Goal: Task Accomplishment & Management: Use online tool/utility

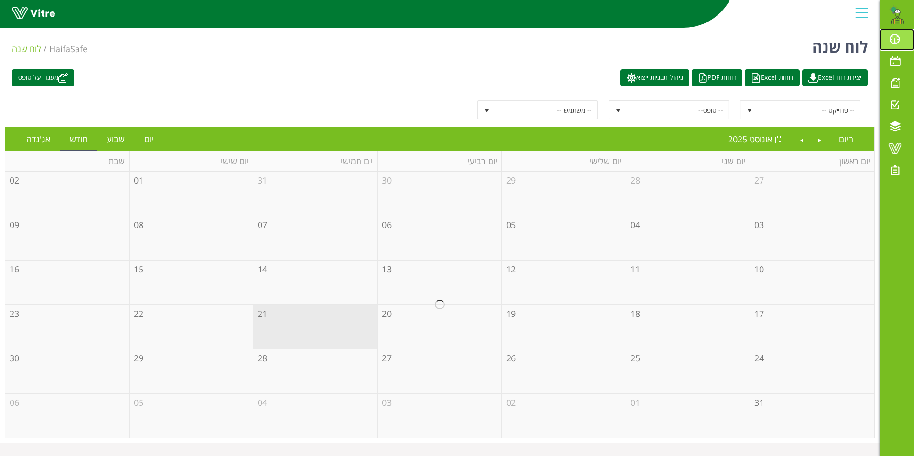
click at [895, 40] on span at bounding box center [895, 38] width 24 height 11
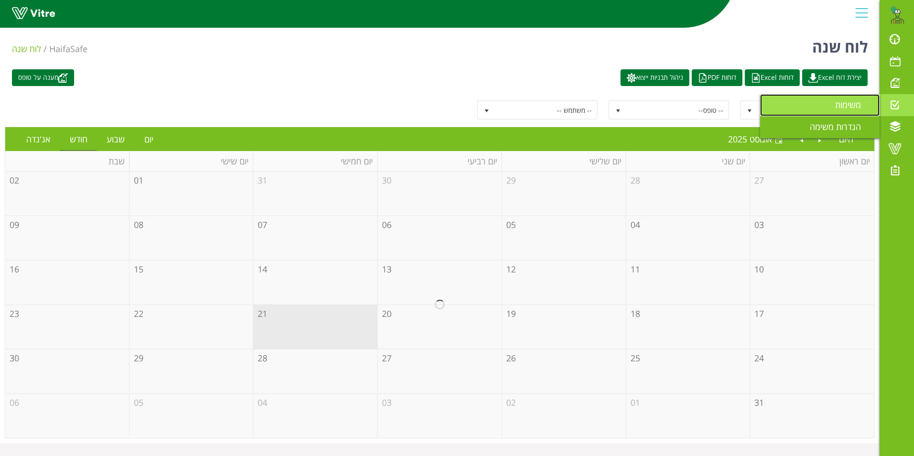
click at [856, 107] on span "משימות" at bounding box center [853, 104] width 37 height 11
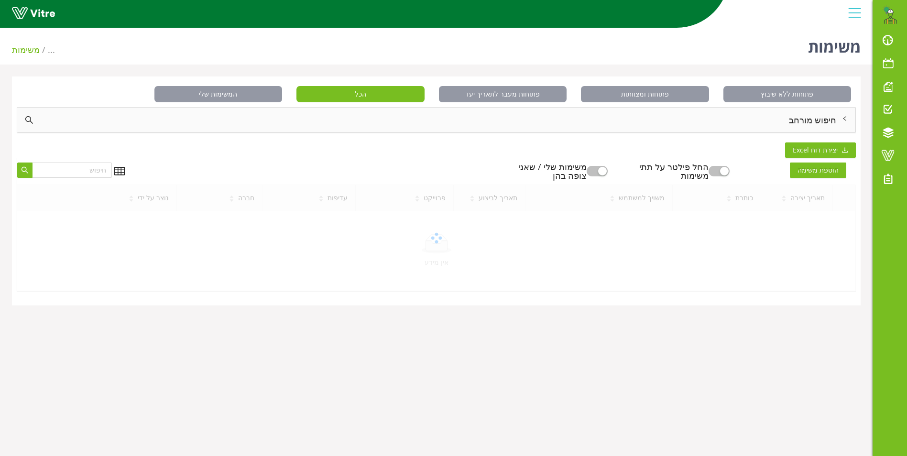
click at [811, 122] on div "חיפוש מורחב" at bounding box center [436, 120] width 838 height 25
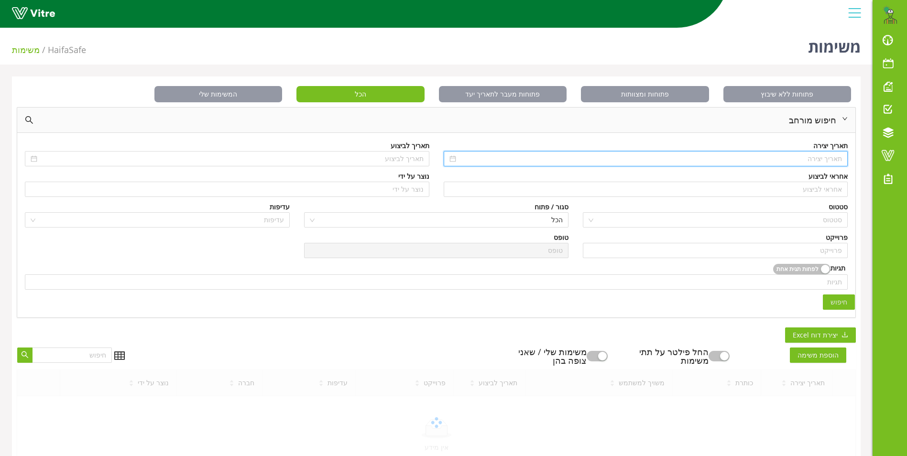
click at [804, 158] on input at bounding box center [650, 158] width 384 height 11
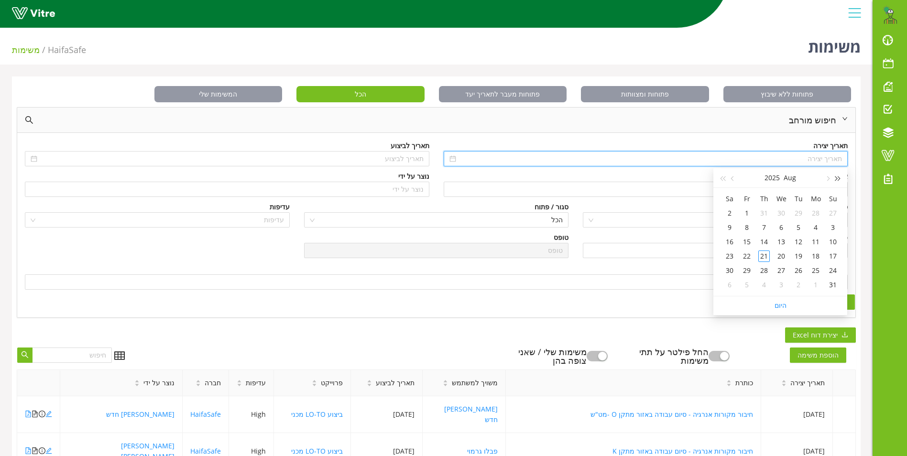
click at [839, 180] on button "button" at bounding box center [838, 177] width 11 height 19
type input "04/08/2024"
click at [833, 226] on div "4" at bounding box center [832, 227] width 11 height 11
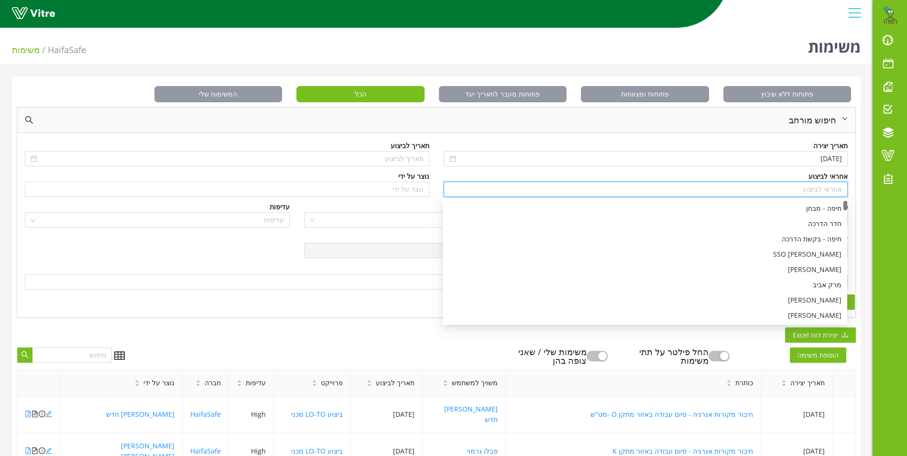
click at [825, 188] on input "search" at bounding box center [645, 189] width 393 height 14
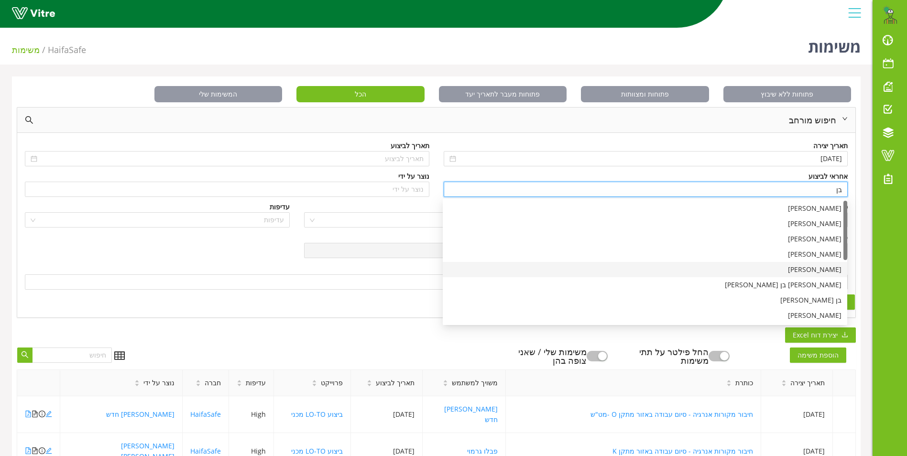
click at [822, 268] on div "בן שרעבי" at bounding box center [644, 269] width 393 height 11
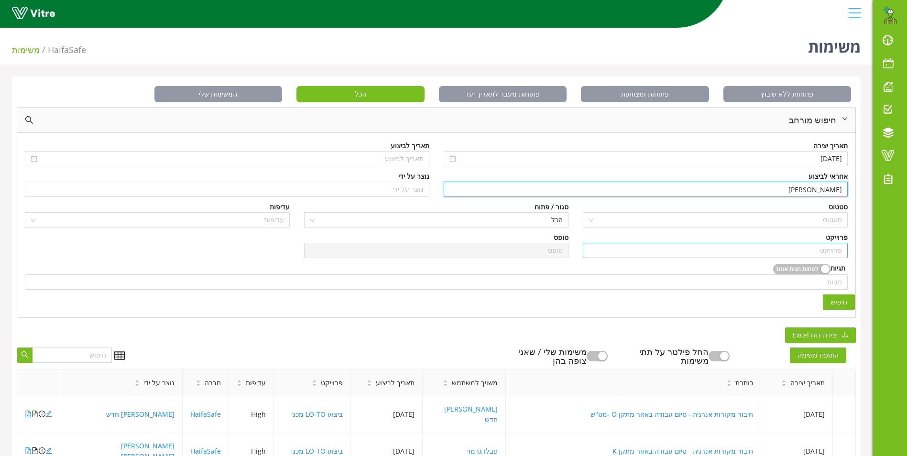
type input "בן שרעבי"
click at [821, 252] on input "search" at bounding box center [714, 250] width 253 height 14
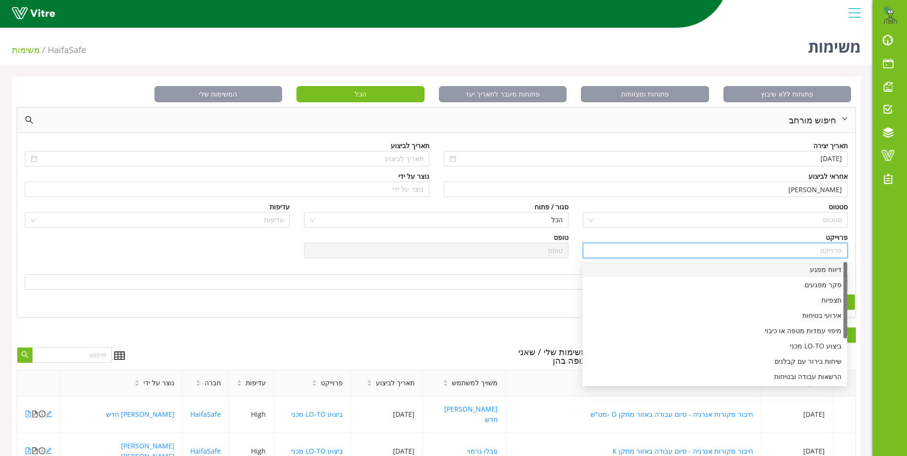
click at [819, 270] on div "דיווח מפגע" at bounding box center [714, 269] width 253 height 11
type input "דיווח מפגע"
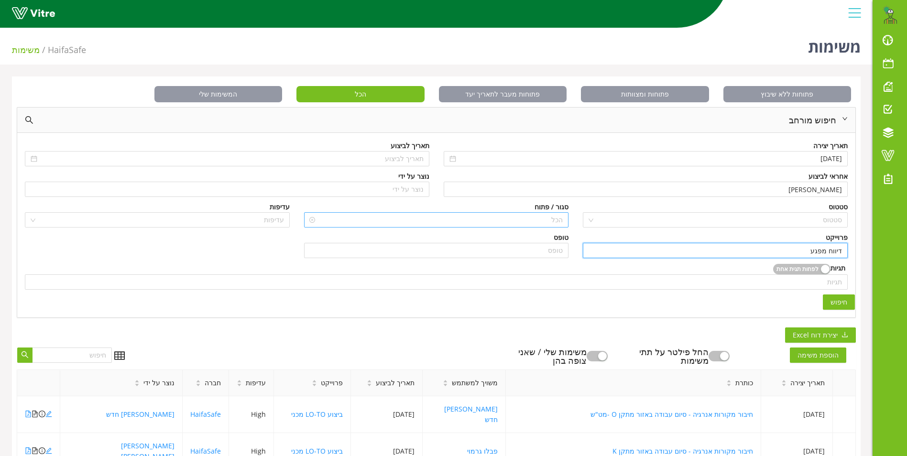
click at [542, 222] on span "הכל" at bounding box center [436, 220] width 253 height 14
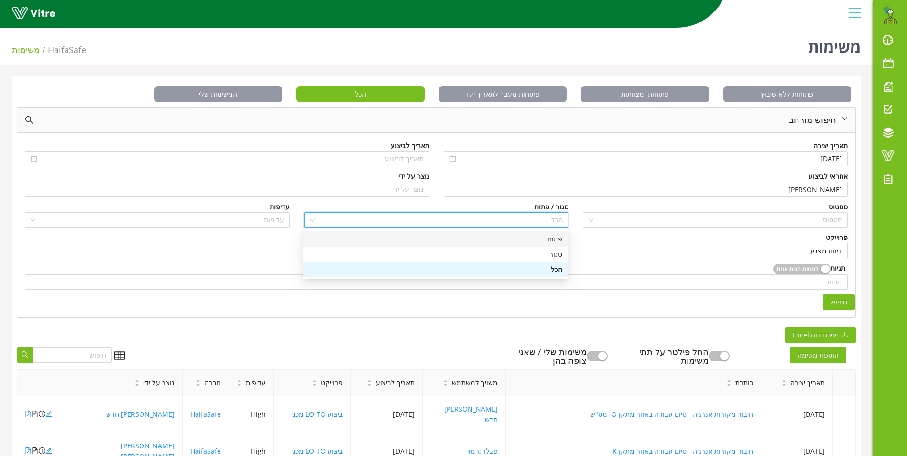
click at [548, 240] on div "פתוח" at bounding box center [435, 239] width 253 height 11
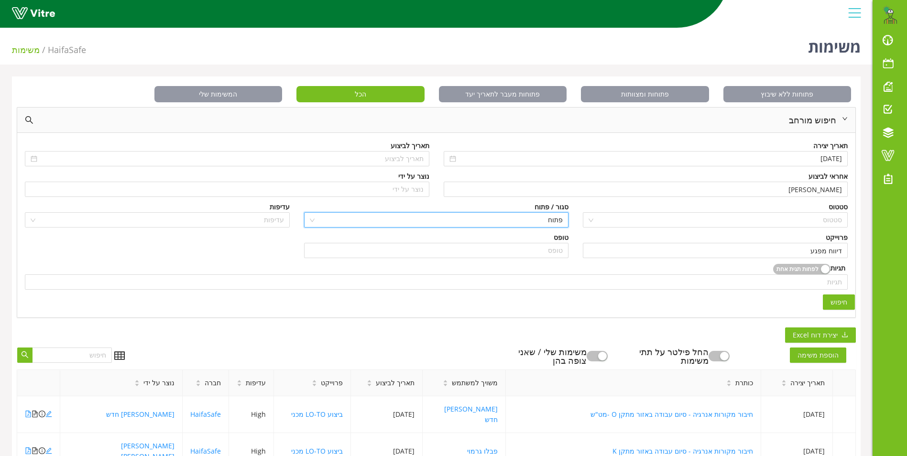
click at [832, 298] on span "חיפוש" at bounding box center [838, 302] width 17 height 11
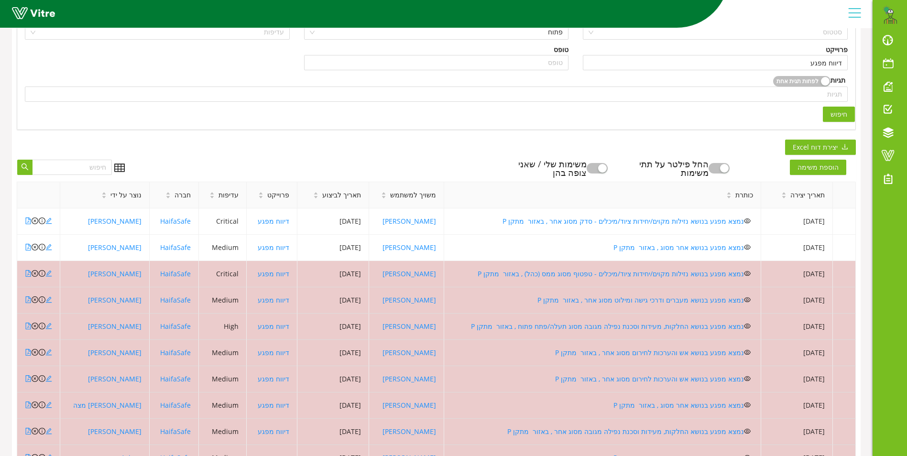
scroll to position [191, 0]
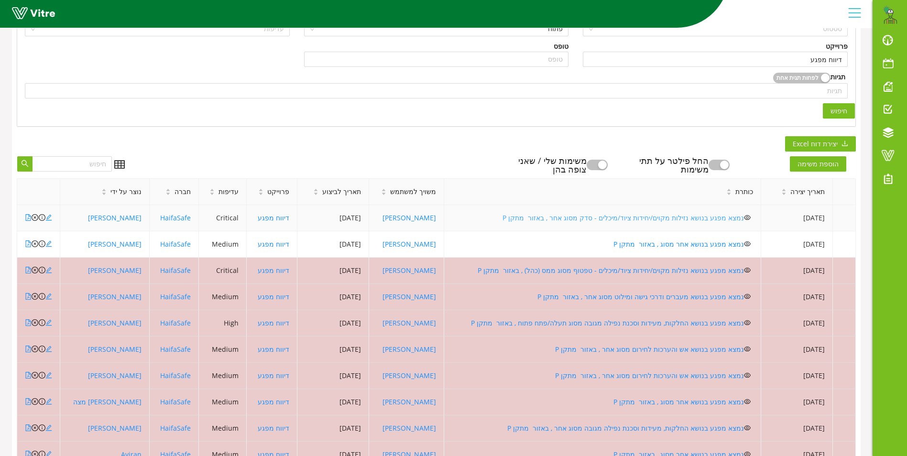
click at [643, 217] on link "נמצא מפגע בנושא נזילות מקוים/יחידות ציוד/מיכלים - סדק מסוג אחר , באזור מתקן P" at bounding box center [622, 217] width 241 height 9
click at [35, 218] on icon "close-circle" at bounding box center [35, 217] width 7 height 7
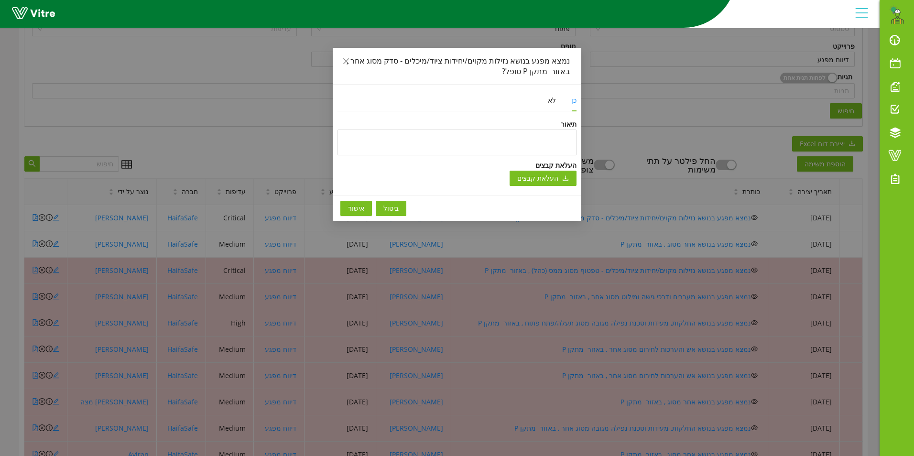
click at [358, 206] on span "אישור" at bounding box center [356, 208] width 16 height 11
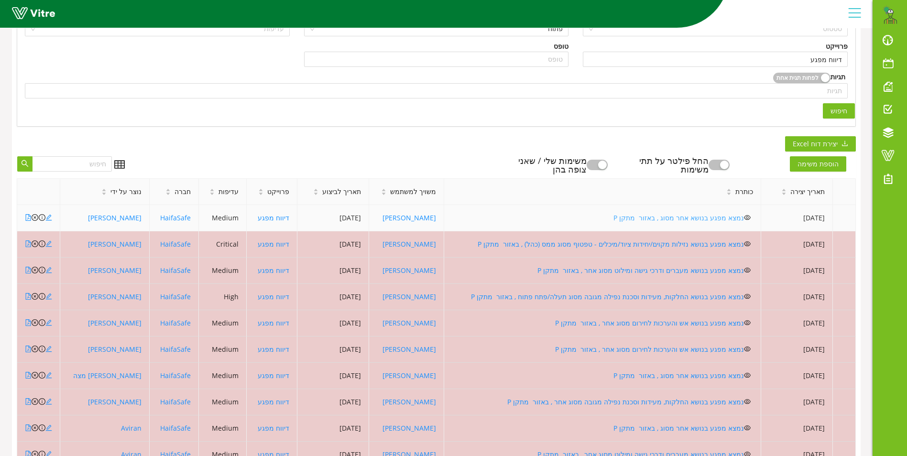
click at [662, 218] on link "נמצא מפגע בנושא אחר מסוג , באזור מתקן P" at bounding box center [678, 217] width 130 height 9
click at [35, 219] on icon "close-circle" at bounding box center [35, 217] width 7 height 7
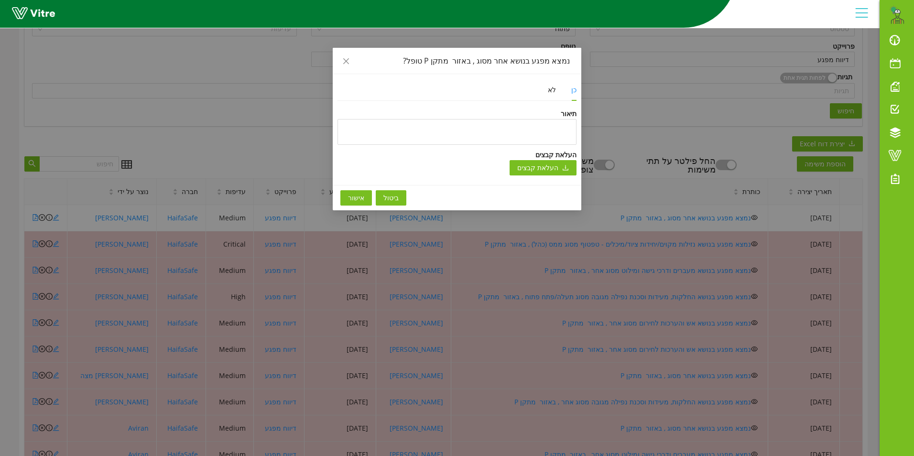
click at [351, 202] on span "אישור" at bounding box center [356, 198] width 16 height 11
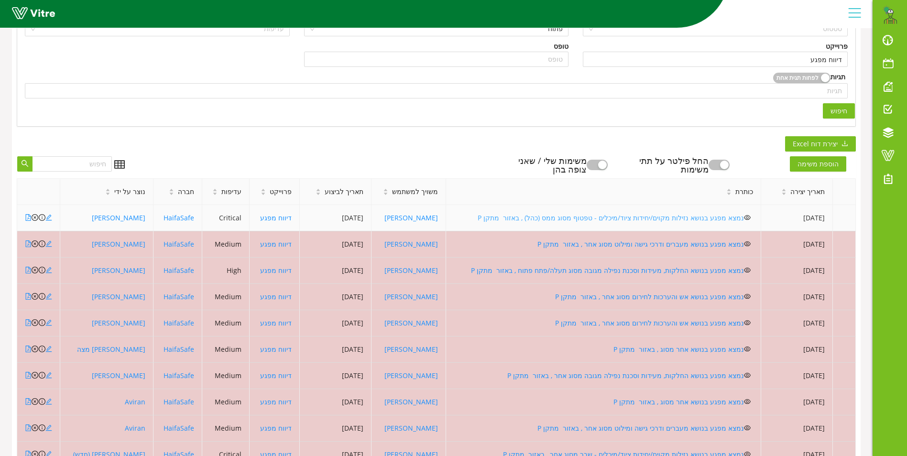
click at [560, 219] on link "נמצא מפגע בנושא נזילות מקוים/יחידות ציוד/מיכלים - טפטוף מסוג ממס (כהל) , באזור …" at bounding box center [610, 217] width 266 height 9
click at [33, 217] on icon "close-circle" at bounding box center [35, 217] width 7 height 7
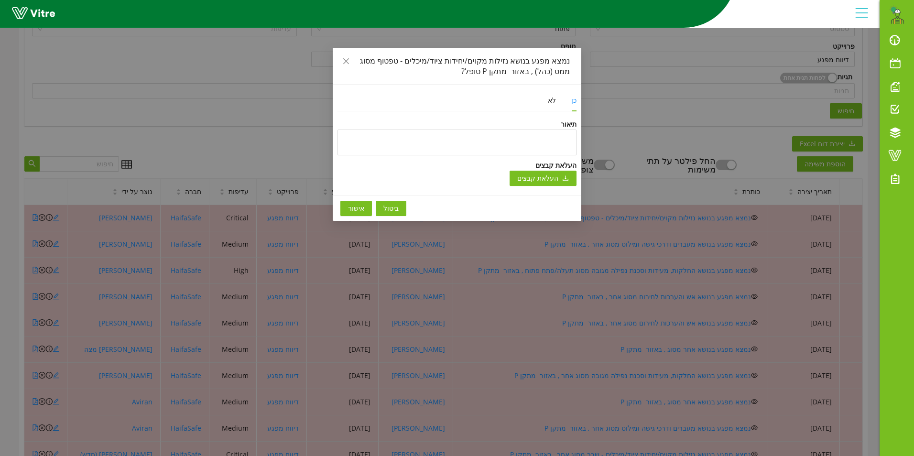
click at [348, 204] on span "אישור" at bounding box center [356, 208] width 16 height 11
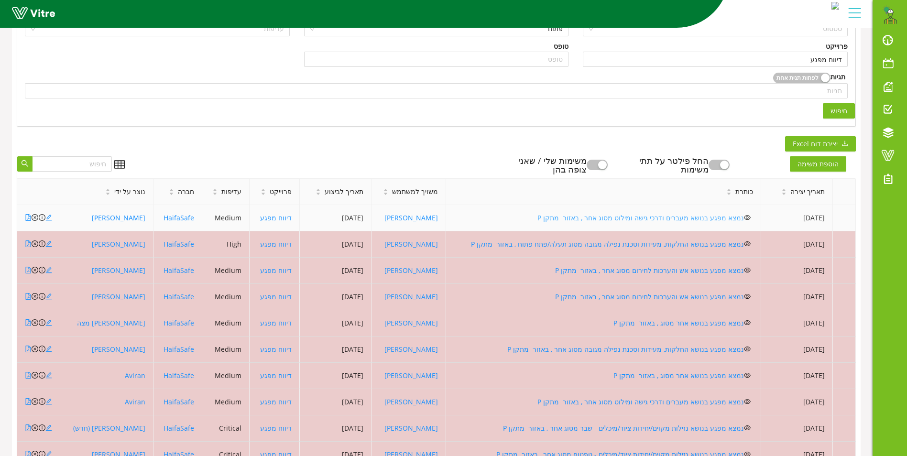
click at [577, 215] on link "נמצא מפגע בנושא מעברים ודרכי גישה ומילוט מסוג אחר , באזור מתקן P" at bounding box center [640, 217] width 206 height 9
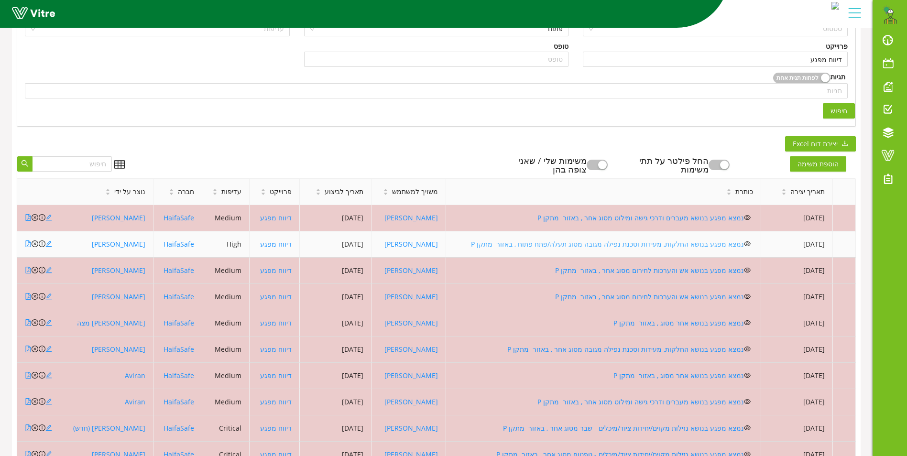
click at [555, 241] on link "נמצא מפגע בנושא החלקות, מעידות וסכנת נפילה מגובה מסוג תעלה/פתח פתוח , באזור מתק…" at bounding box center [607, 243] width 273 height 9
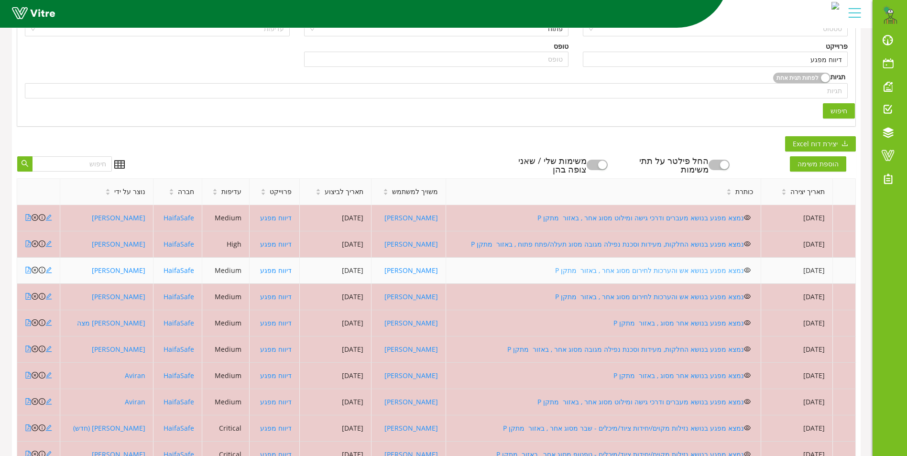
click at [649, 271] on link "נמצא מפגע בנושא אש והערכות לחירום מסוג אחר , באזור מתקן P" at bounding box center [649, 270] width 189 height 9
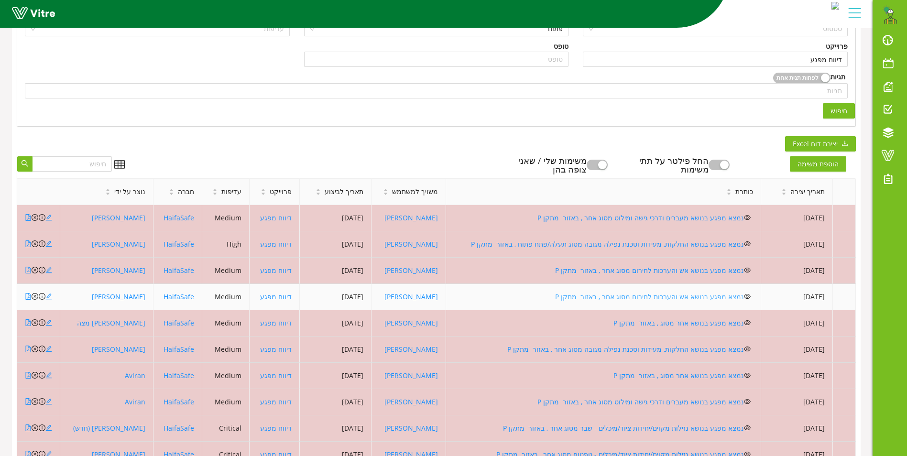
click at [624, 296] on link "נמצא מפגע בנושא אש והערכות לחירום מסוג אחר , באזור מתקן P" at bounding box center [649, 296] width 189 height 9
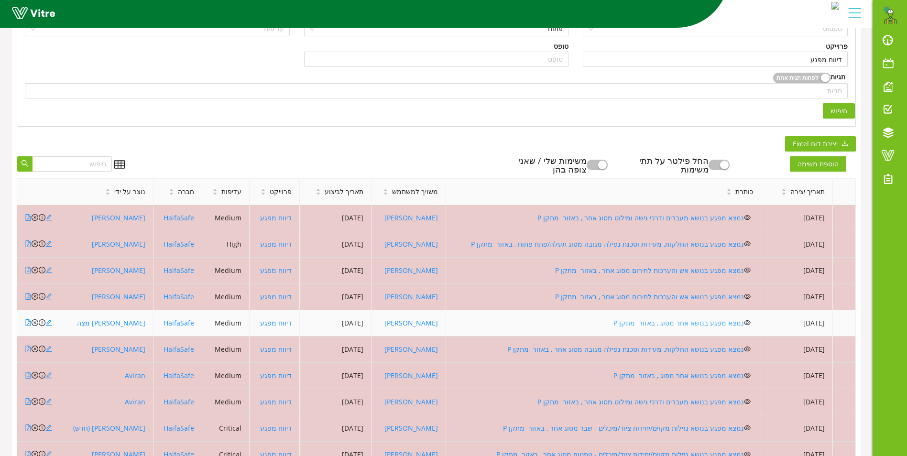
click at [673, 323] on link "נמצא מפגע בנושא אחר מסוג , באזור מתקן P" at bounding box center [678, 322] width 130 height 9
click at [35, 323] on icon "close-circle" at bounding box center [35, 322] width 7 height 7
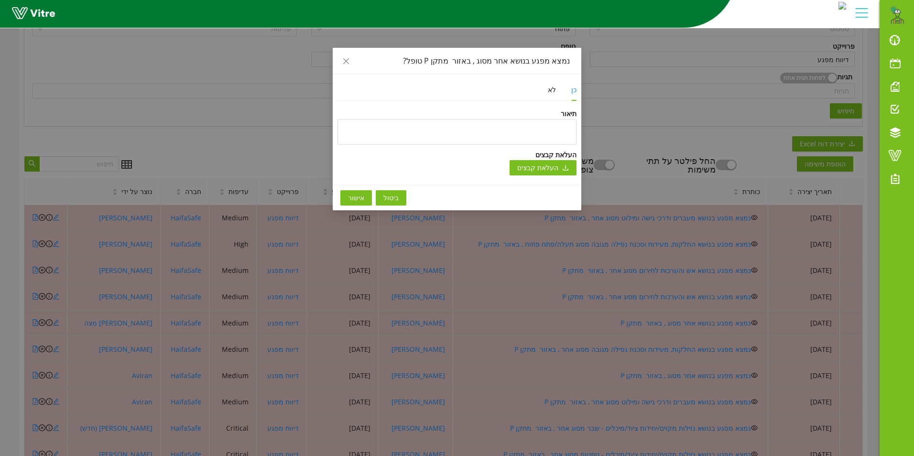
click at [348, 194] on span "אישור" at bounding box center [356, 198] width 16 height 11
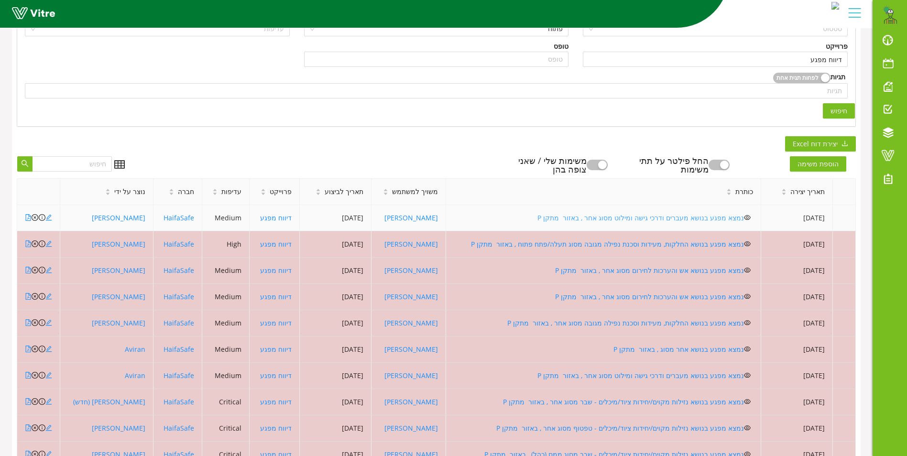
click at [618, 218] on link "נמצא מפגע בנושא מעברים ודרכי גישה ומילוט מסוג אחר , באזור מתקן P" at bounding box center [640, 217] width 206 height 9
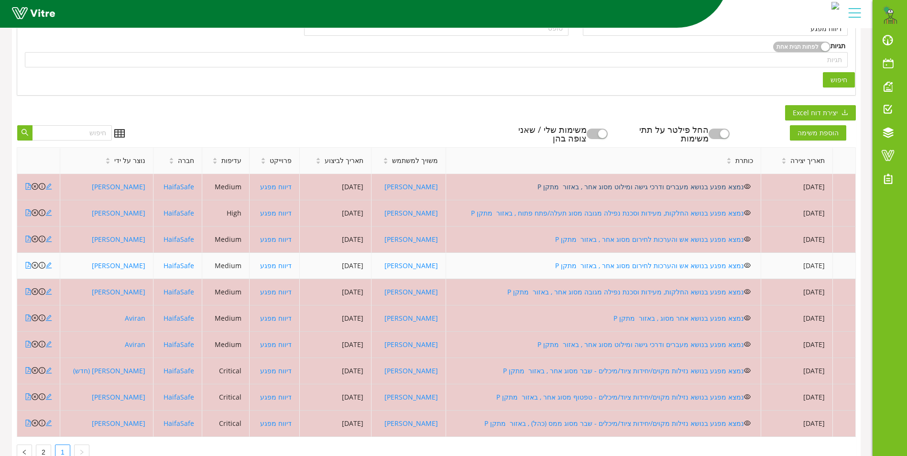
scroll to position [255, 0]
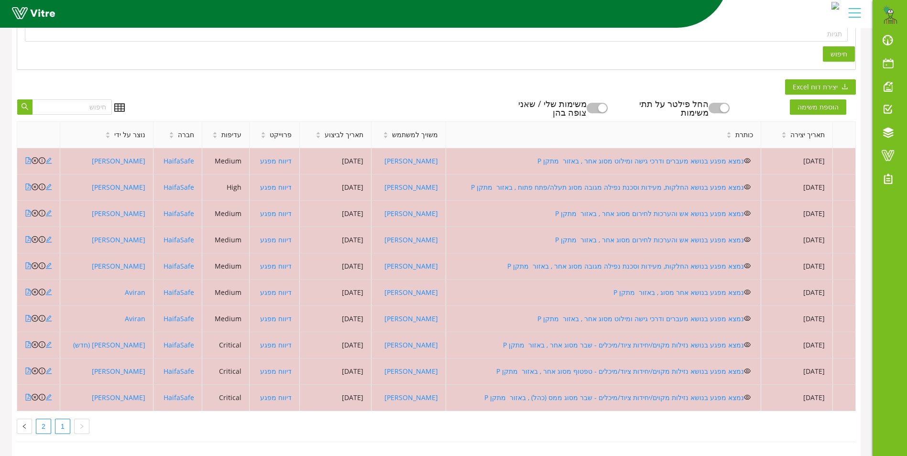
click at [41, 422] on link "2" at bounding box center [43, 426] width 14 height 14
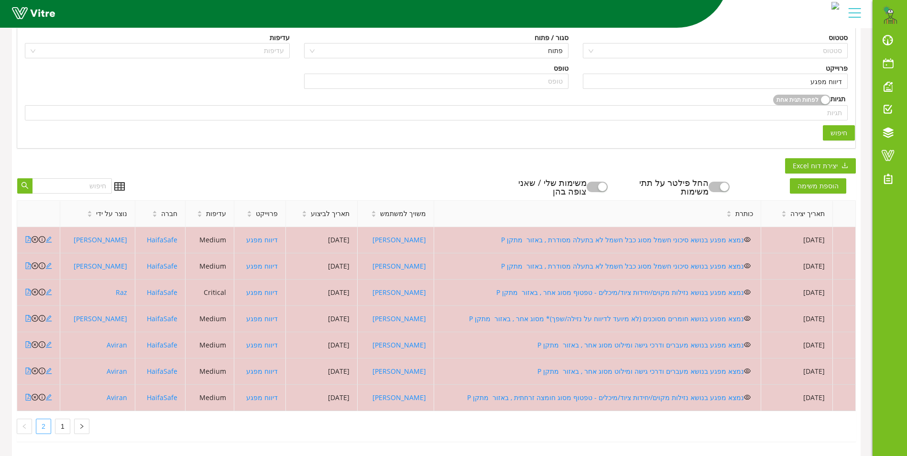
scroll to position [176, 0]
click at [63, 422] on link "1" at bounding box center [62, 426] width 14 height 14
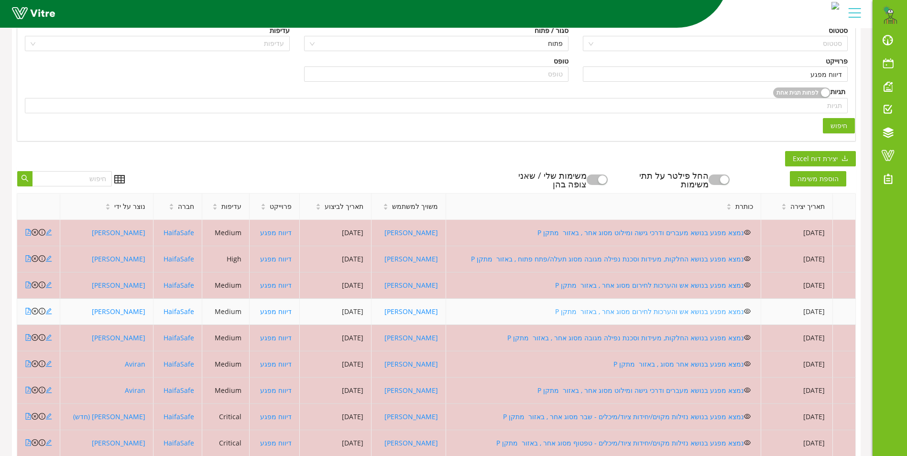
click at [631, 307] on link "נמצא מפגע בנושא אש והערכות לחירום מסוג אחר , באזור מתקן P" at bounding box center [649, 311] width 189 height 9
click at [34, 312] on icon "close-circle" at bounding box center [35, 311] width 7 height 7
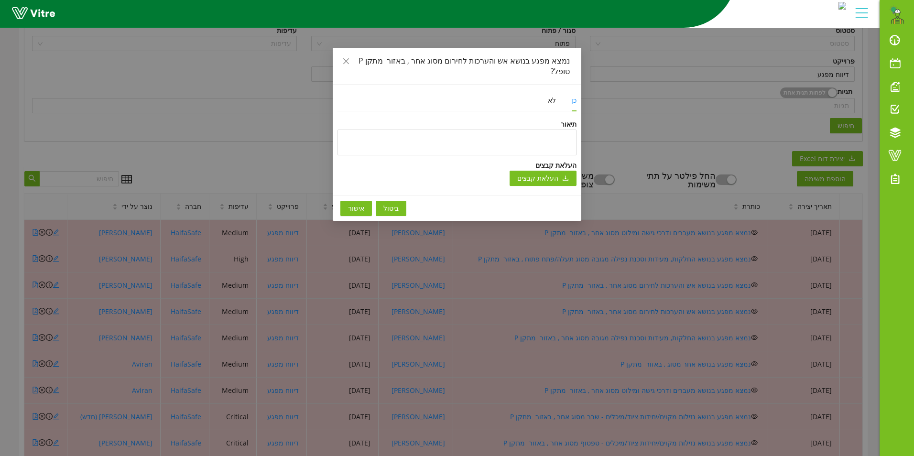
click at [350, 203] on span "אישור" at bounding box center [356, 208] width 16 height 11
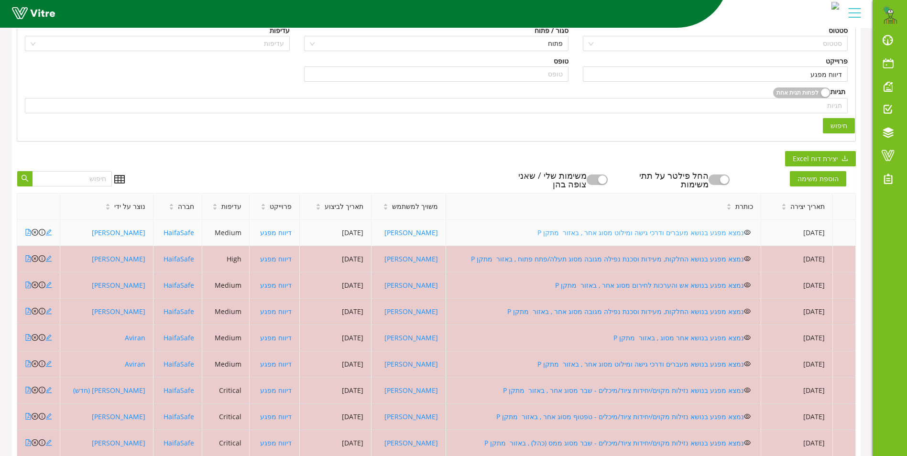
click at [608, 232] on link "נמצא מפגע בנושא מעברים ודרכי גישה ומילוט מסוג אחר , באזור מתקן P" at bounding box center [640, 232] width 206 height 9
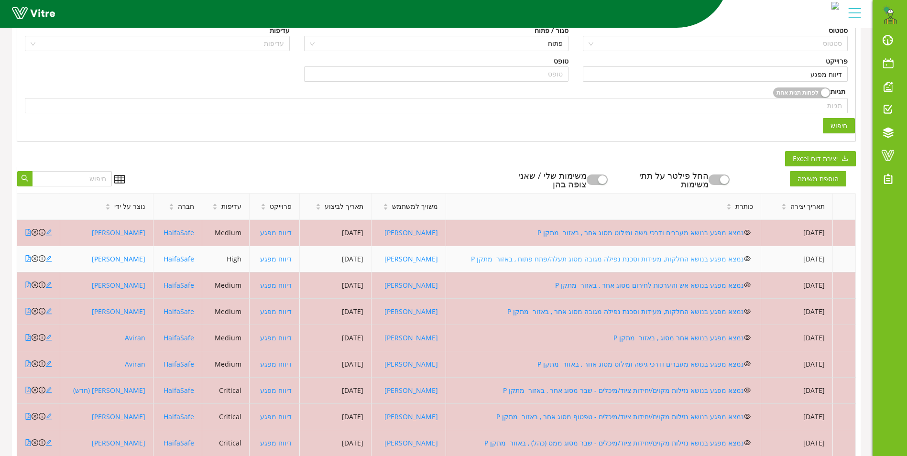
click at [547, 256] on link "נמצא מפגע בנושא החלקות, מעידות וסכנת נפילה מגובה מסוג תעלה/פתח פתוח , באזור מתק…" at bounding box center [607, 258] width 273 height 9
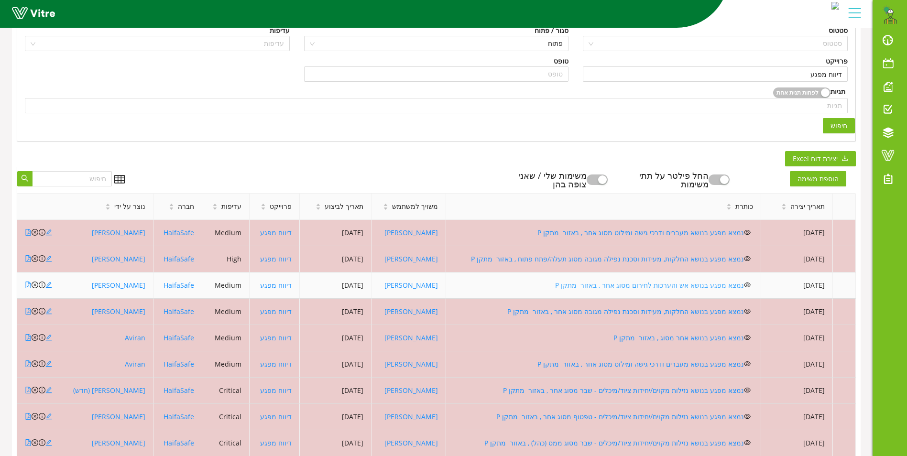
click at [622, 285] on link "נמצא מפגע בנושא אש והערכות לחירום מסוג אחר , באזור מתקן P" at bounding box center [649, 285] width 189 height 9
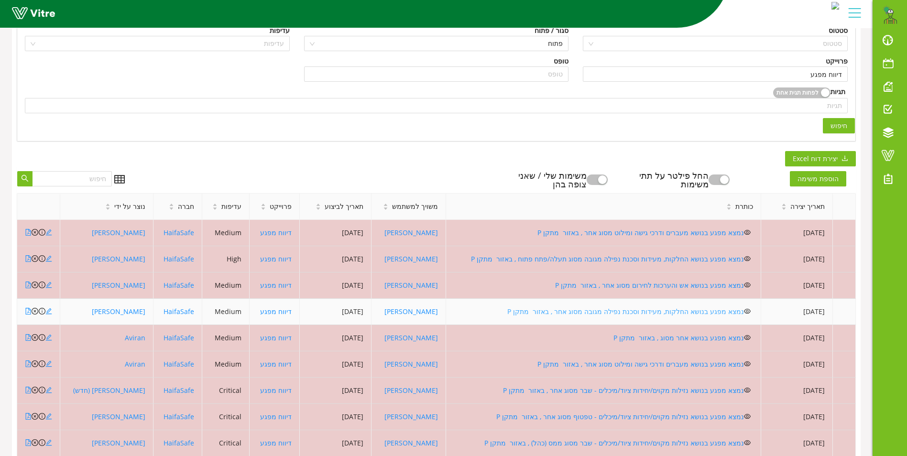
click at [569, 311] on link "נמצא מפגע בנושא החלקות, מעידות וסכנת נפילה מגובה מסוג אחר , באזור מתקן P" at bounding box center [625, 311] width 237 height 9
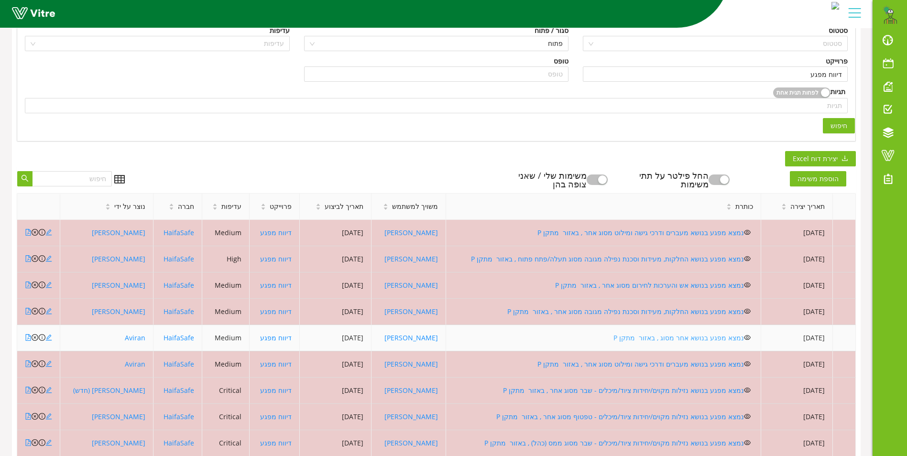
click at [651, 335] on link "נמצא מפגע בנושא אחר מסוג , באזור מתקן P" at bounding box center [678, 337] width 130 height 9
click at [651, 336] on link "נמצא מפגע בנושא אחר מסוג , באזור מתקן P" at bounding box center [678, 337] width 130 height 9
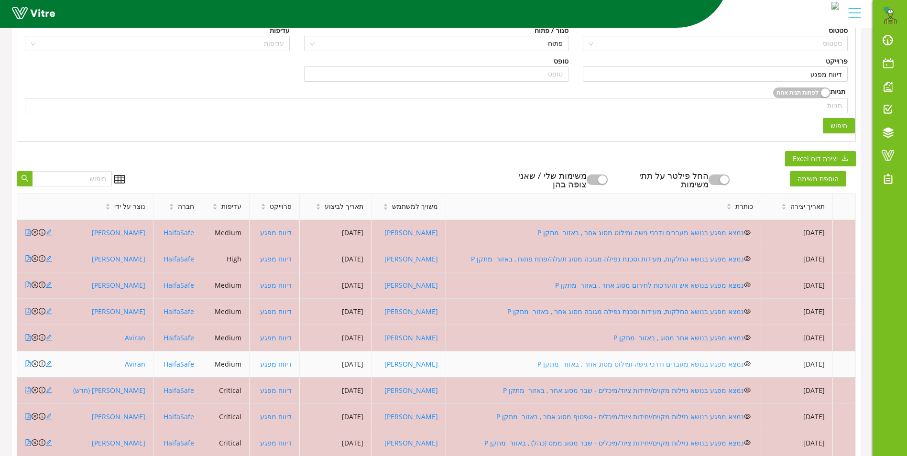
click at [621, 363] on link "נמצא מפגע בנושא מעברים ודרכי גישה ומילוט מסוג אחר , באזור מתקן P" at bounding box center [640, 363] width 206 height 9
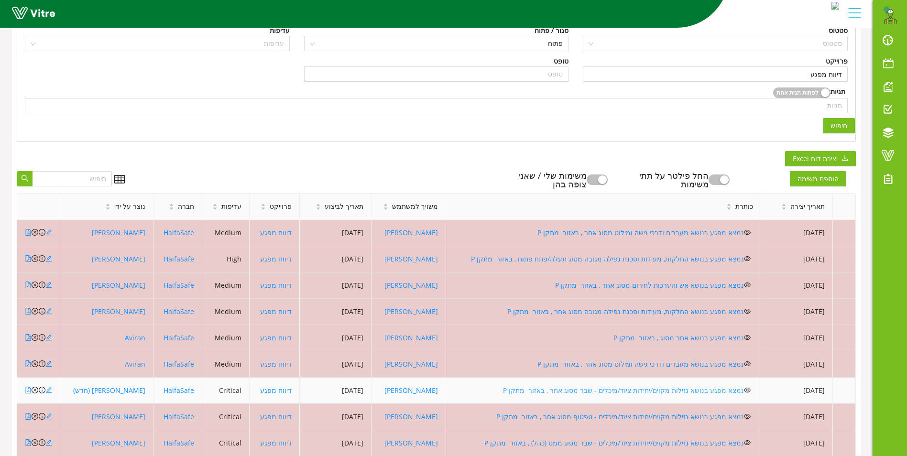
click at [603, 390] on link "נמצא מפגע בנושא נזילות מקוים/יחידות ציוד/מיכלים - שבר מסוג אחר , באזור מתקן P" at bounding box center [623, 390] width 241 height 9
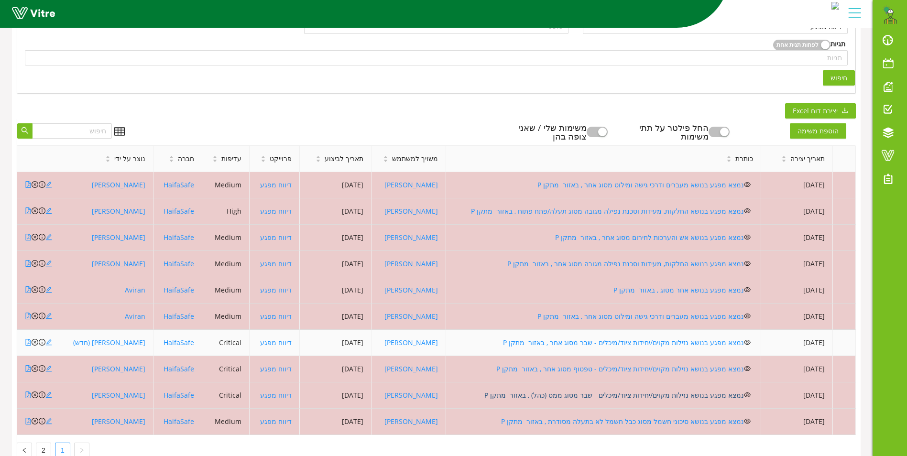
scroll to position [255, 0]
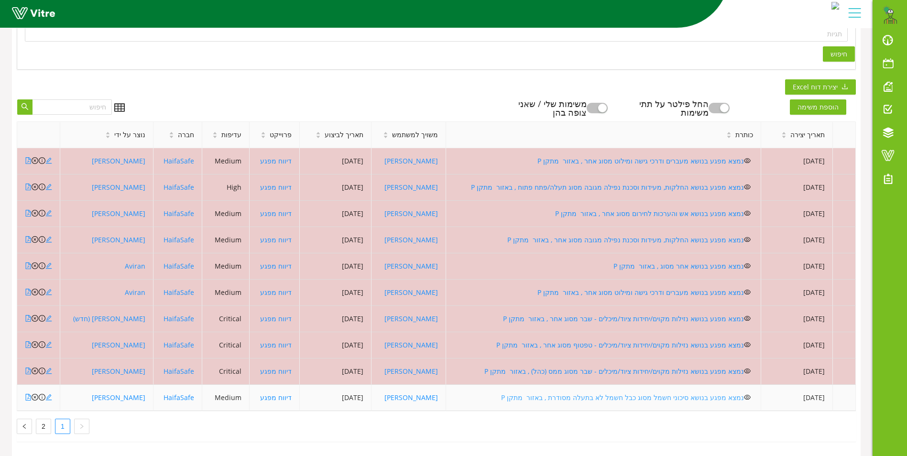
click at [592, 393] on link "נמצא מפגע בנושא סיכוני חשמל מסוג כבל חשמל לא בתעלה מסודרת , באזור מתקן P" at bounding box center [622, 397] width 243 height 9
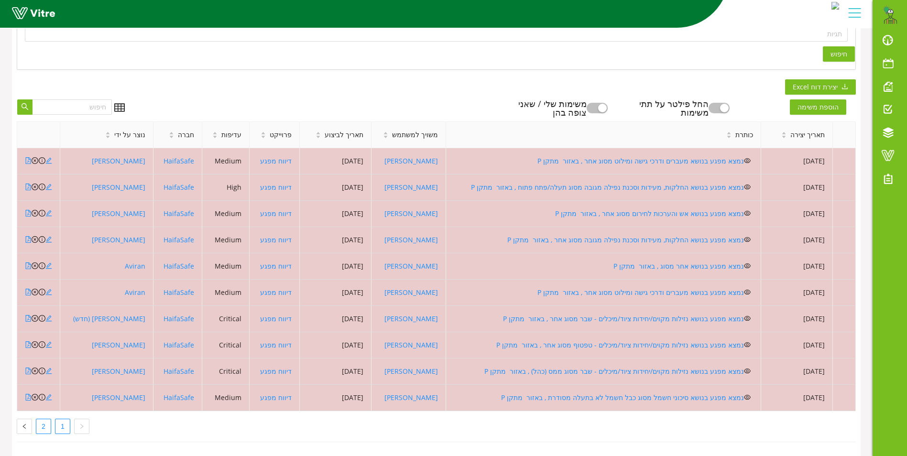
click at [43, 419] on link "2" at bounding box center [43, 426] width 14 height 14
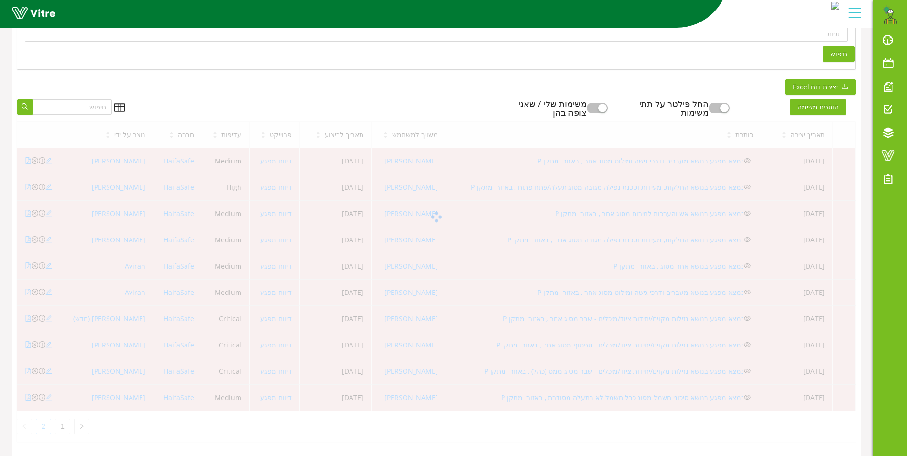
scroll to position [150, 0]
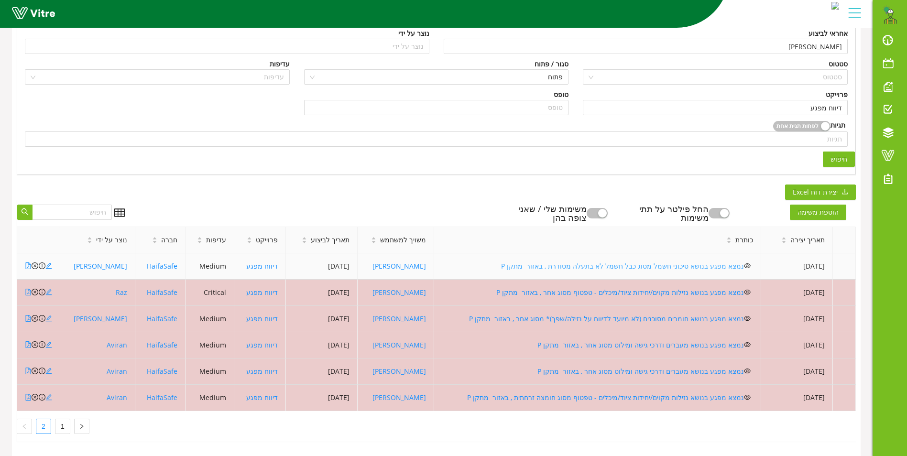
click at [573, 261] on link "נמצא מפגע בנושא סיכוני חשמל מסוג כבל חשמל לא בתעלה מסודרת , באזור מתקן P" at bounding box center [622, 265] width 243 height 9
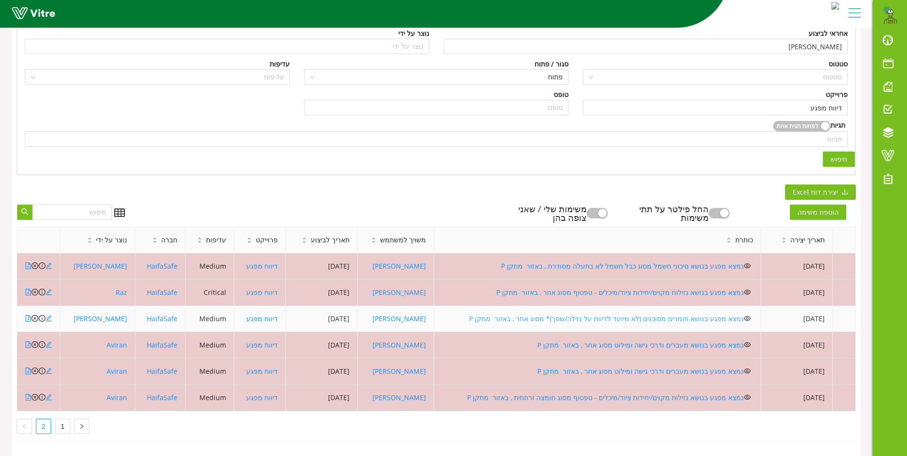
click at [597, 314] on link "נמצא מפגע בנושא חומרים מסוכנים (לא מיועד לדיווח על נזילה/שפך)* מסוג אחר , באזור…" at bounding box center [606, 318] width 275 height 9
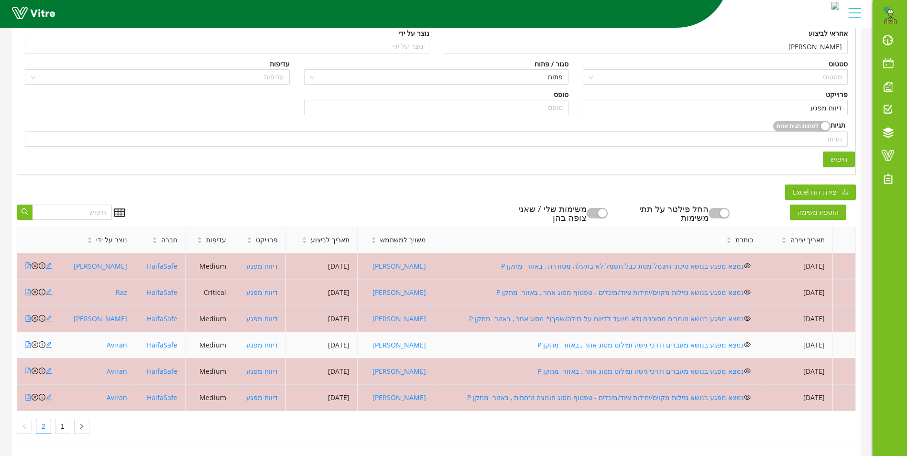
click at [573, 342] on td "נמצא מפגע בנושא מעברים ודרכי גישה ומילוט מסוג אחר , באזור מתקן P" at bounding box center [597, 345] width 327 height 26
click at [569, 340] on link "נמצא מפגע בנושא מעברים ודרכי גישה ומילוט מסוג אחר , באזור מתקן P" at bounding box center [640, 344] width 206 height 9
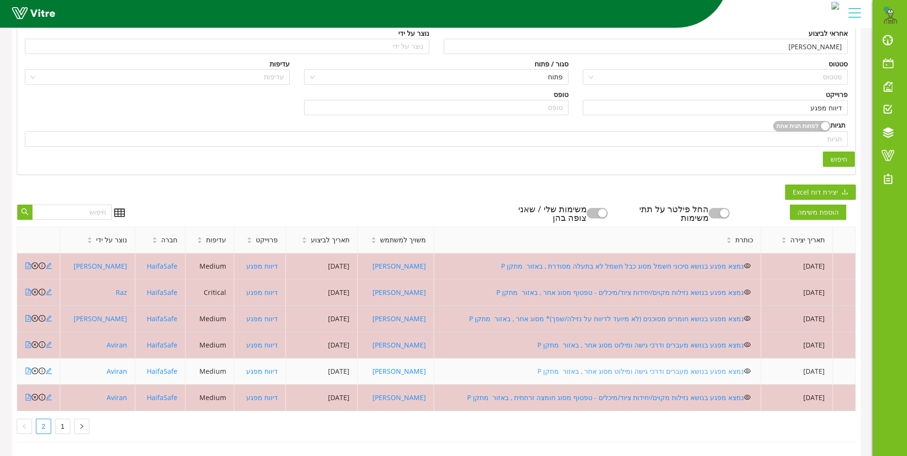
click at [583, 367] on link "נמצא מפגע בנושא מעברים ודרכי גישה ומילוט מסוג אחר , באזור מתקן P" at bounding box center [640, 371] width 206 height 9
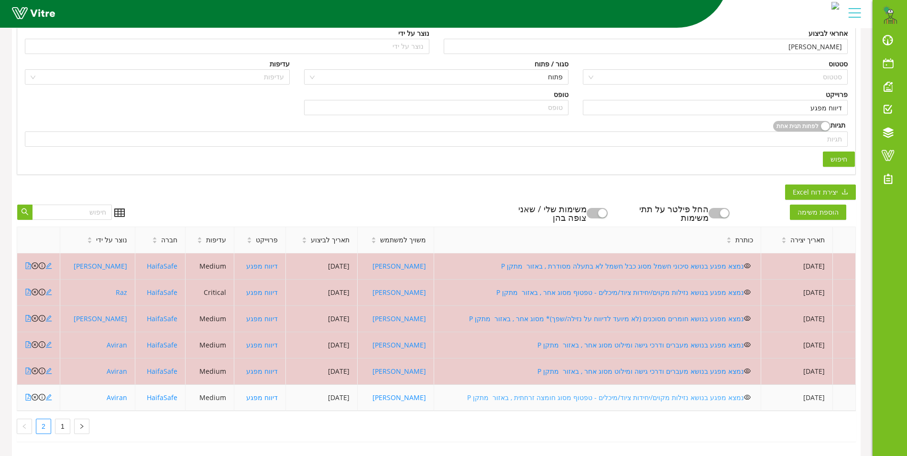
click at [623, 393] on link "נמצא מפגע בנושא נזילות מקוים/יחידות ציוד/מיכלים - טפטוף מסוג חומצה זרחתית , באז…" at bounding box center [605, 397] width 277 height 9
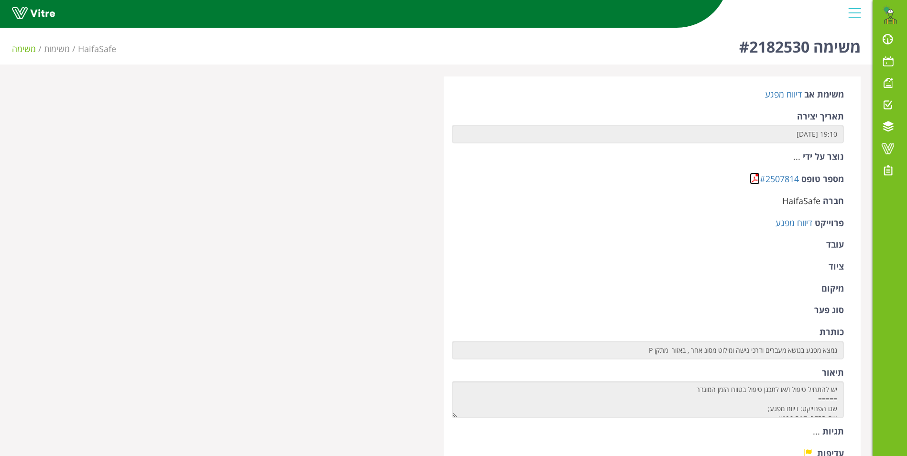
click at [752, 174] on link at bounding box center [754, 179] width 10 height 12
click at [756, 174] on link at bounding box center [754, 179] width 10 height 12
click at [749, 184] on link at bounding box center [754, 179] width 10 height 12
click at [753, 176] on link at bounding box center [754, 179] width 10 height 12
click at [749, 176] on link at bounding box center [754, 179] width 10 height 12
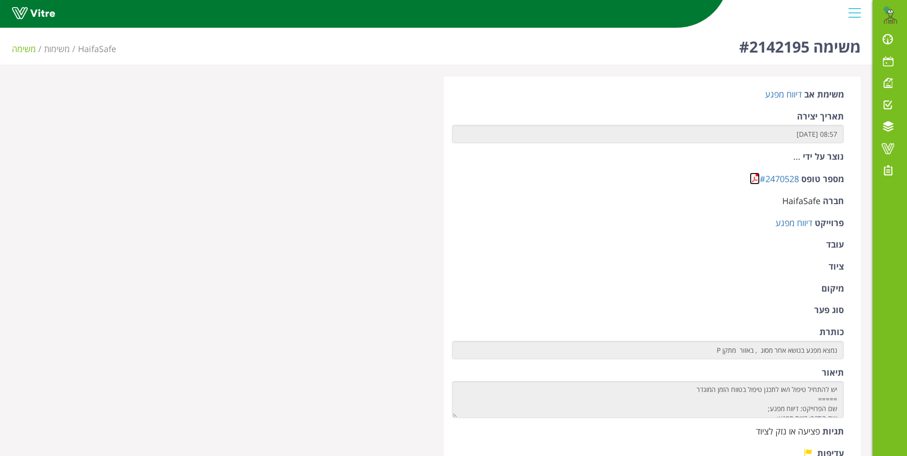
click at [756, 176] on link at bounding box center [754, 179] width 10 height 12
click at [751, 180] on link at bounding box center [754, 179] width 10 height 12
click at [754, 178] on link at bounding box center [754, 179] width 10 height 12
click at [756, 179] on link at bounding box center [754, 179] width 10 height 12
click at [752, 179] on link at bounding box center [754, 179] width 10 height 12
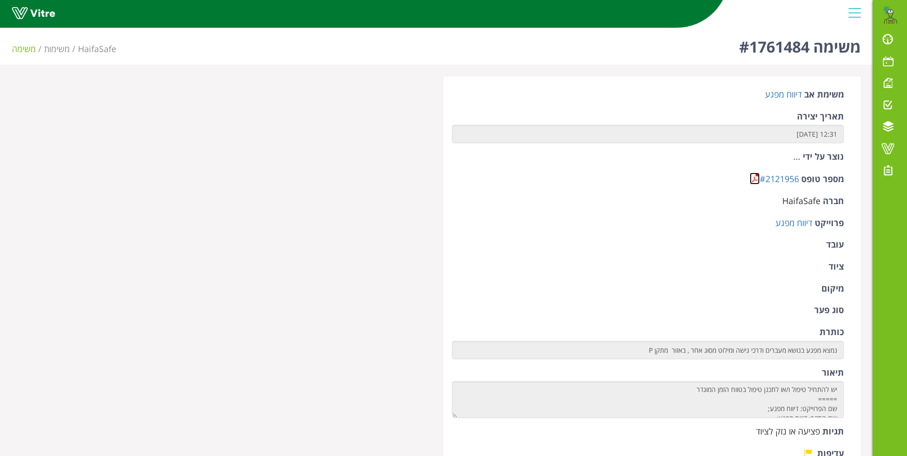
click at [756, 182] on link at bounding box center [754, 179] width 10 height 12
click at [751, 180] on link at bounding box center [754, 179] width 10 height 12
click at [754, 182] on link at bounding box center [754, 179] width 10 height 12
